Goal: Check status: Check status

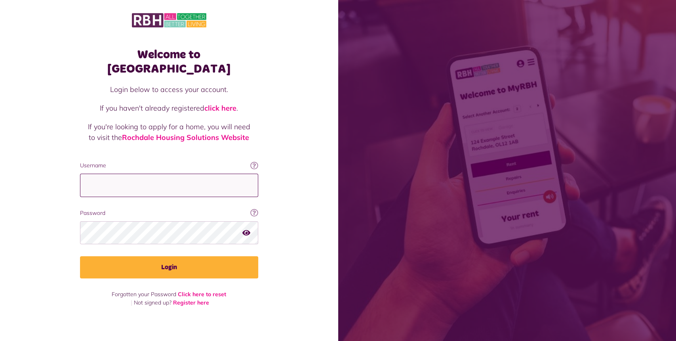
type input "**********"
click at [178, 259] on button "Login" at bounding box center [169, 267] width 178 height 22
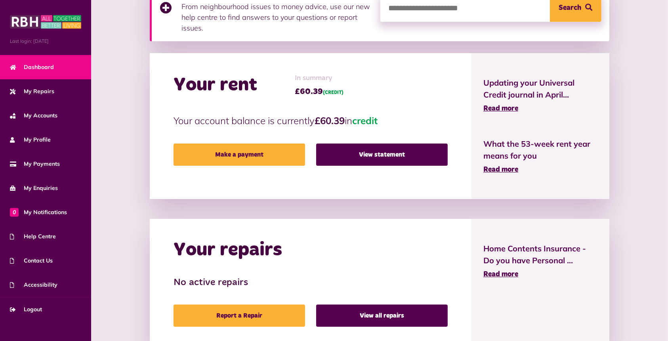
scroll to position [171, 0]
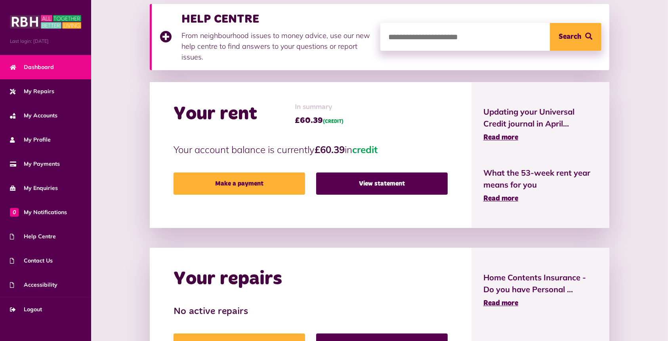
click at [350, 182] on link "View statement" at bounding box center [382, 183] width 132 height 22
